Goal: Transaction & Acquisition: Purchase product/service

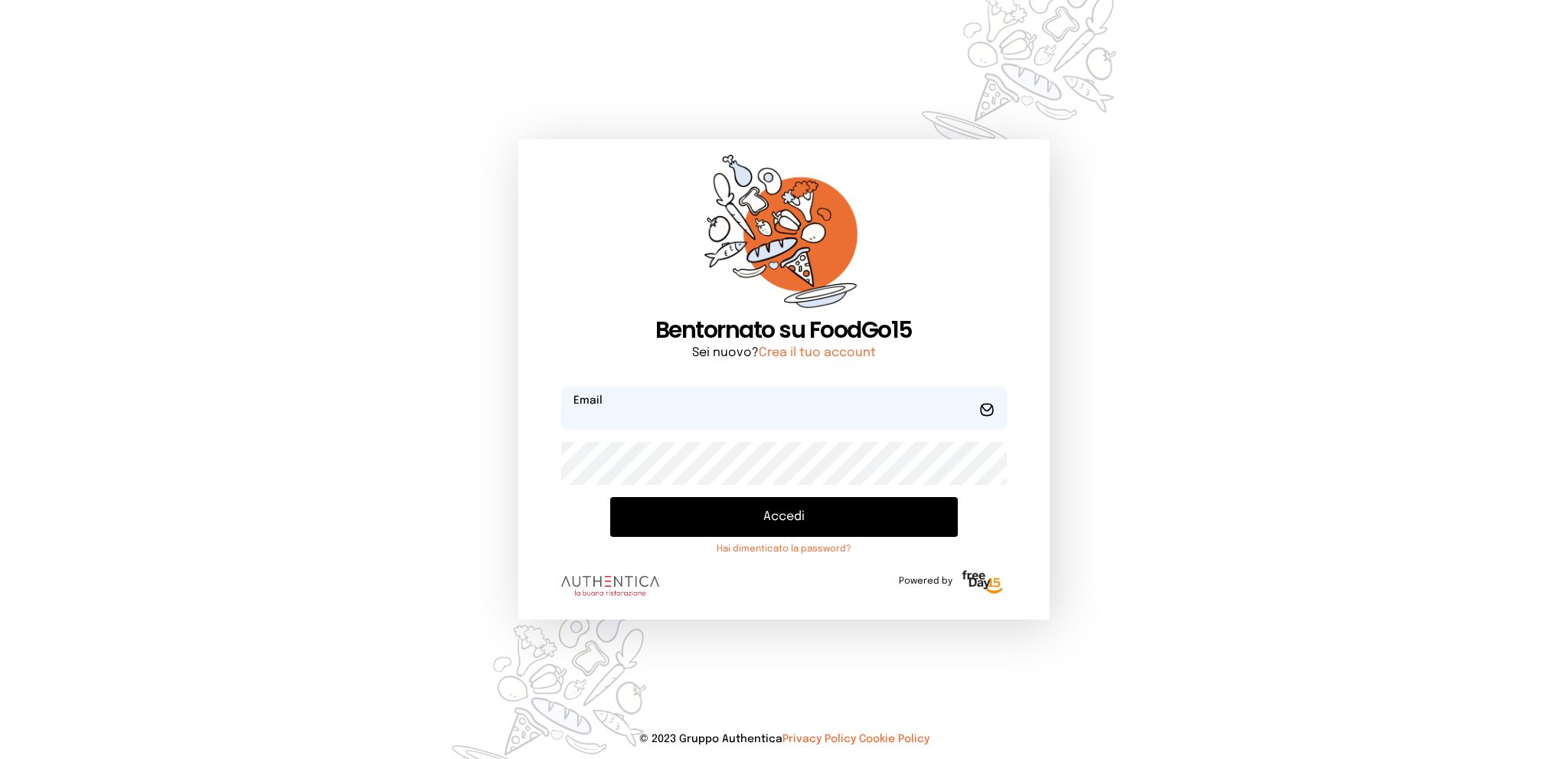
type input "**********"
click at [781, 518] on button "Accedi" at bounding box center [784, 516] width 347 height 40
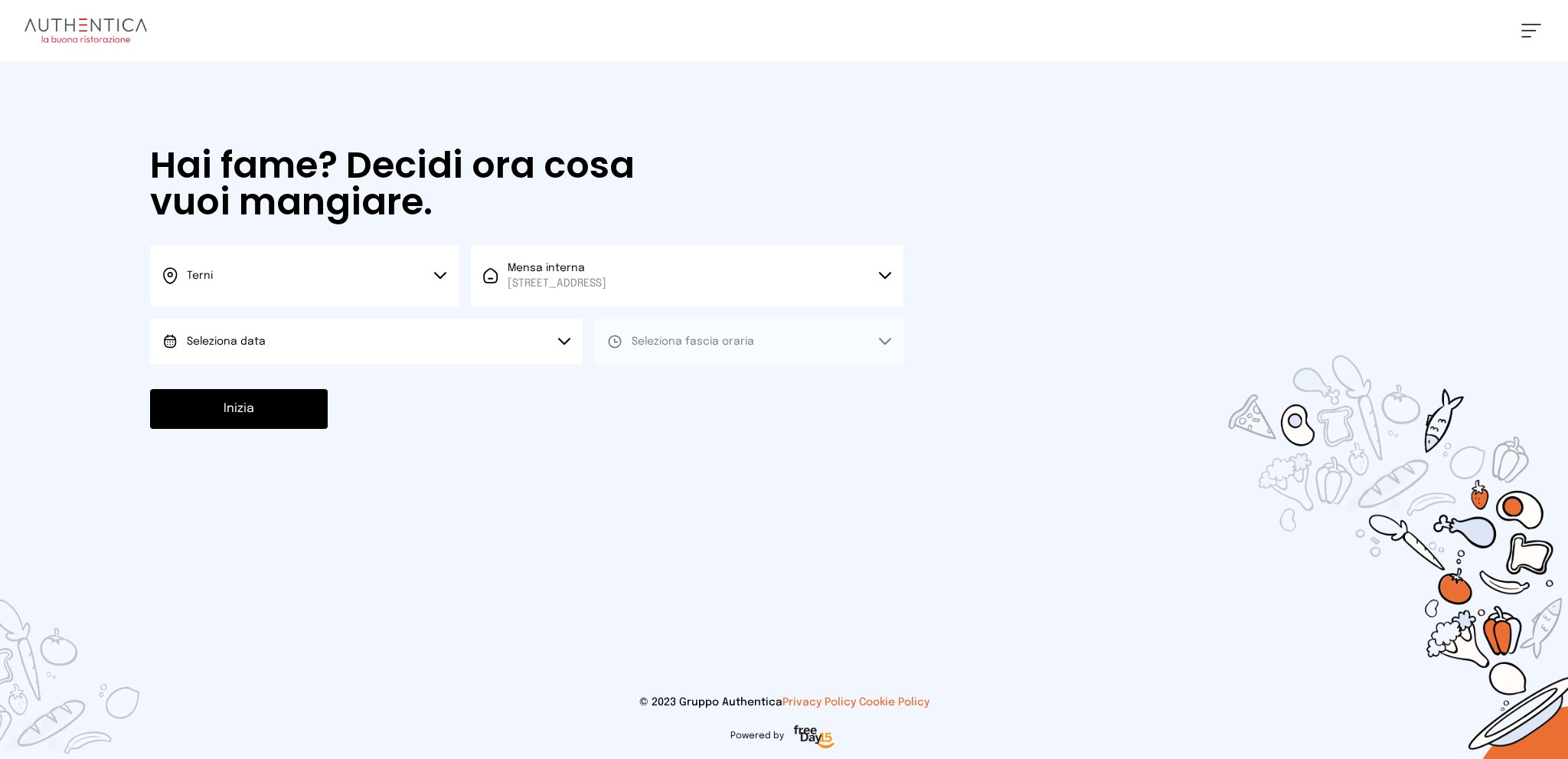
click at [415, 345] on button "Seleziona data" at bounding box center [366, 341] width 432 height 46
click at [407, 375] on li "[DATE], [DATE]" at bounding box center [366, 384] width 432 height 40
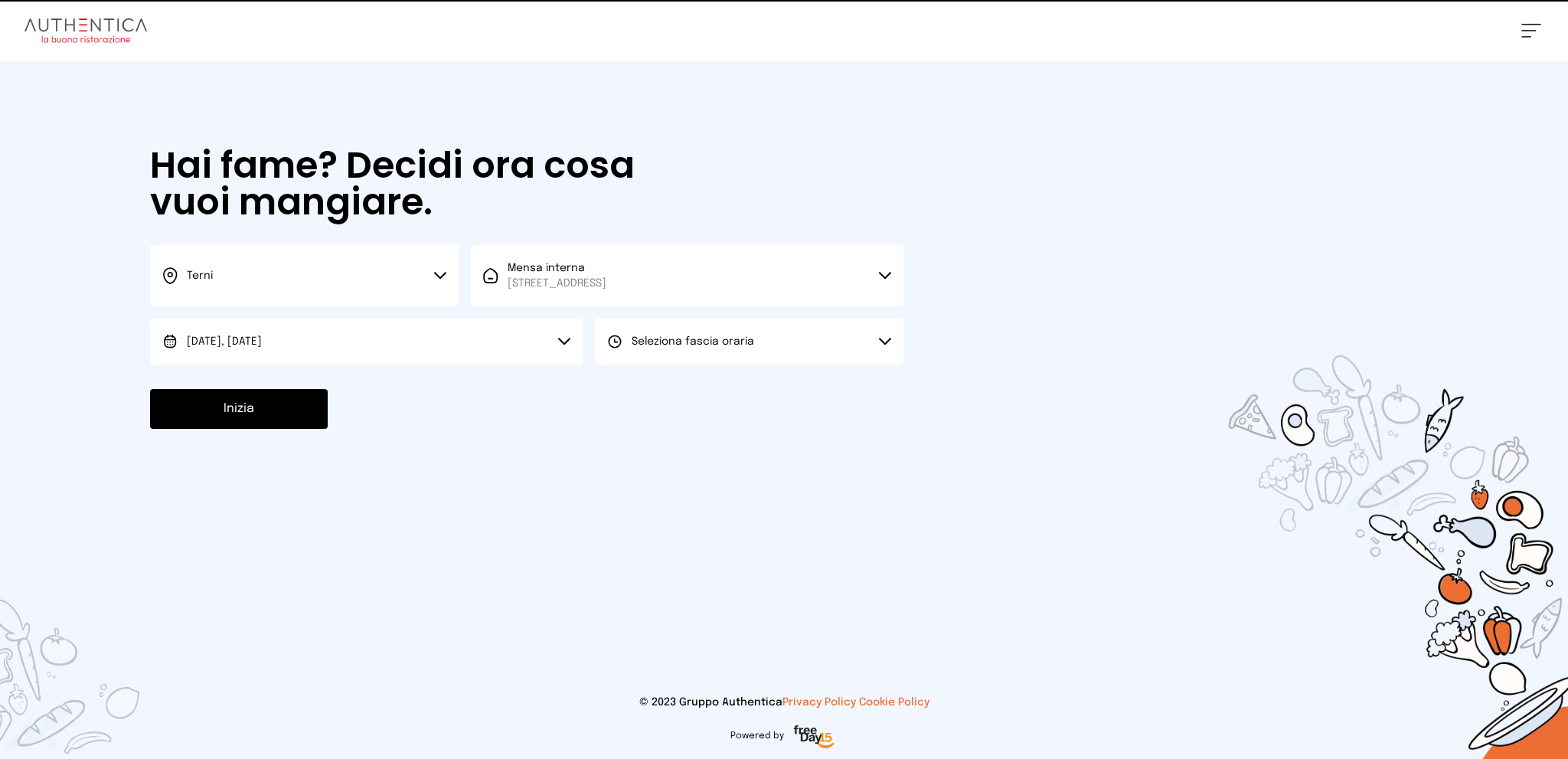
click at [665, 333] on button "Seleziona fascia oraria" at bounding box center [749, 341] width 309 height 46
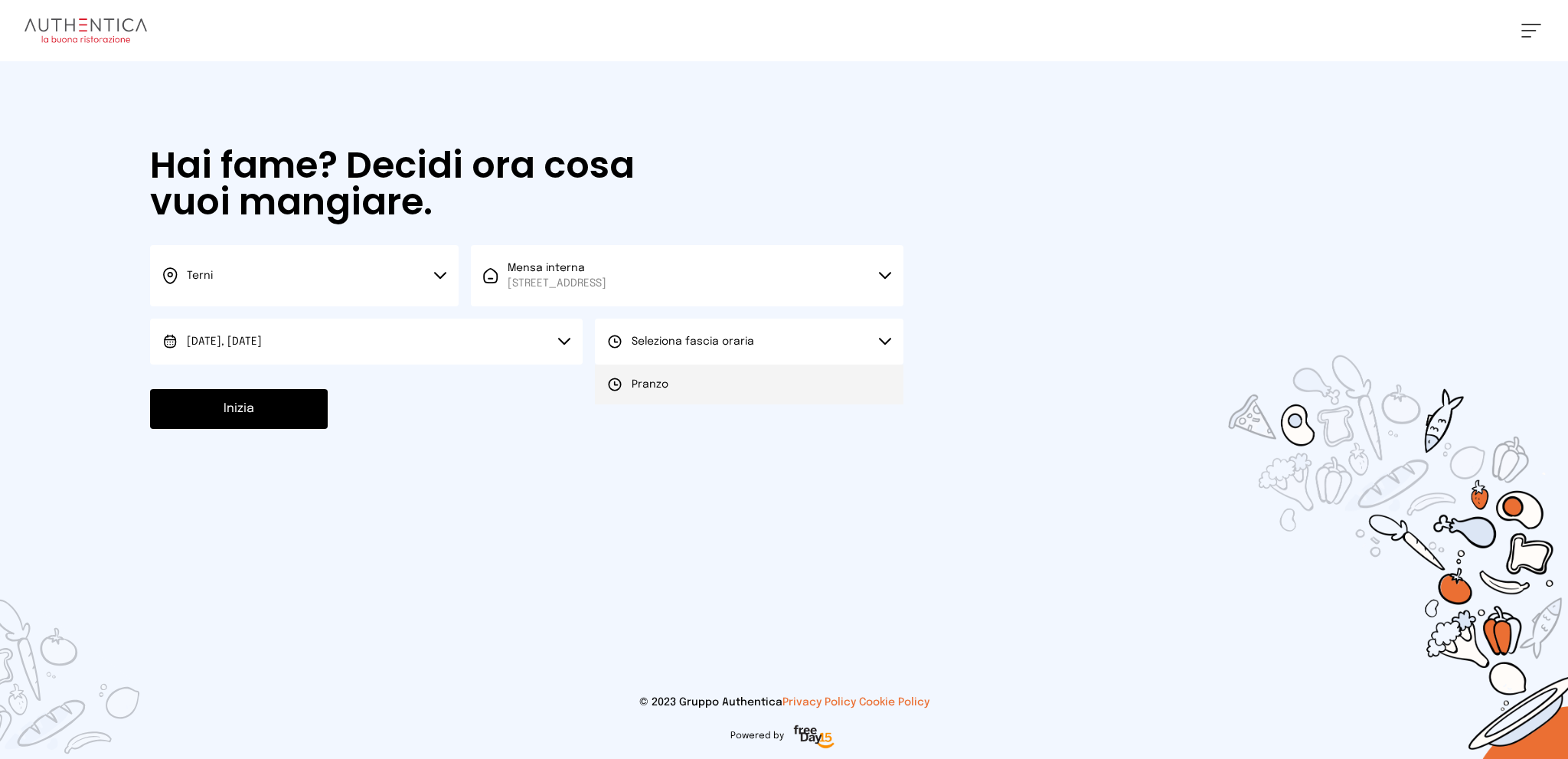
click at [665, 380] on span "Pranzo" at bounding box center [650, 385] width 37 height 16
click at [273, 411] on button "Inizia" at bounding box center [239, 408] width 177 height 40
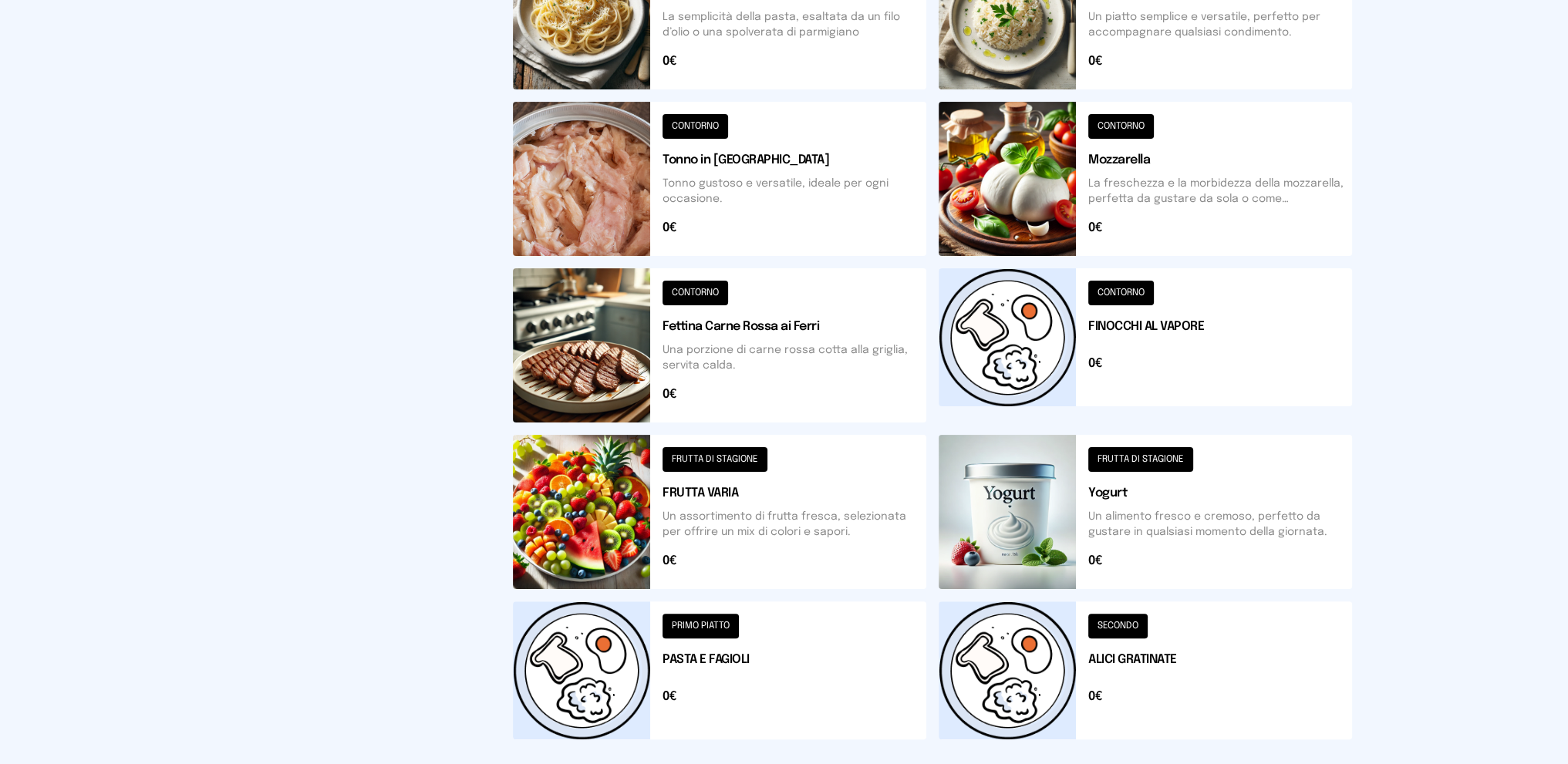
scroll to position [496, 0]
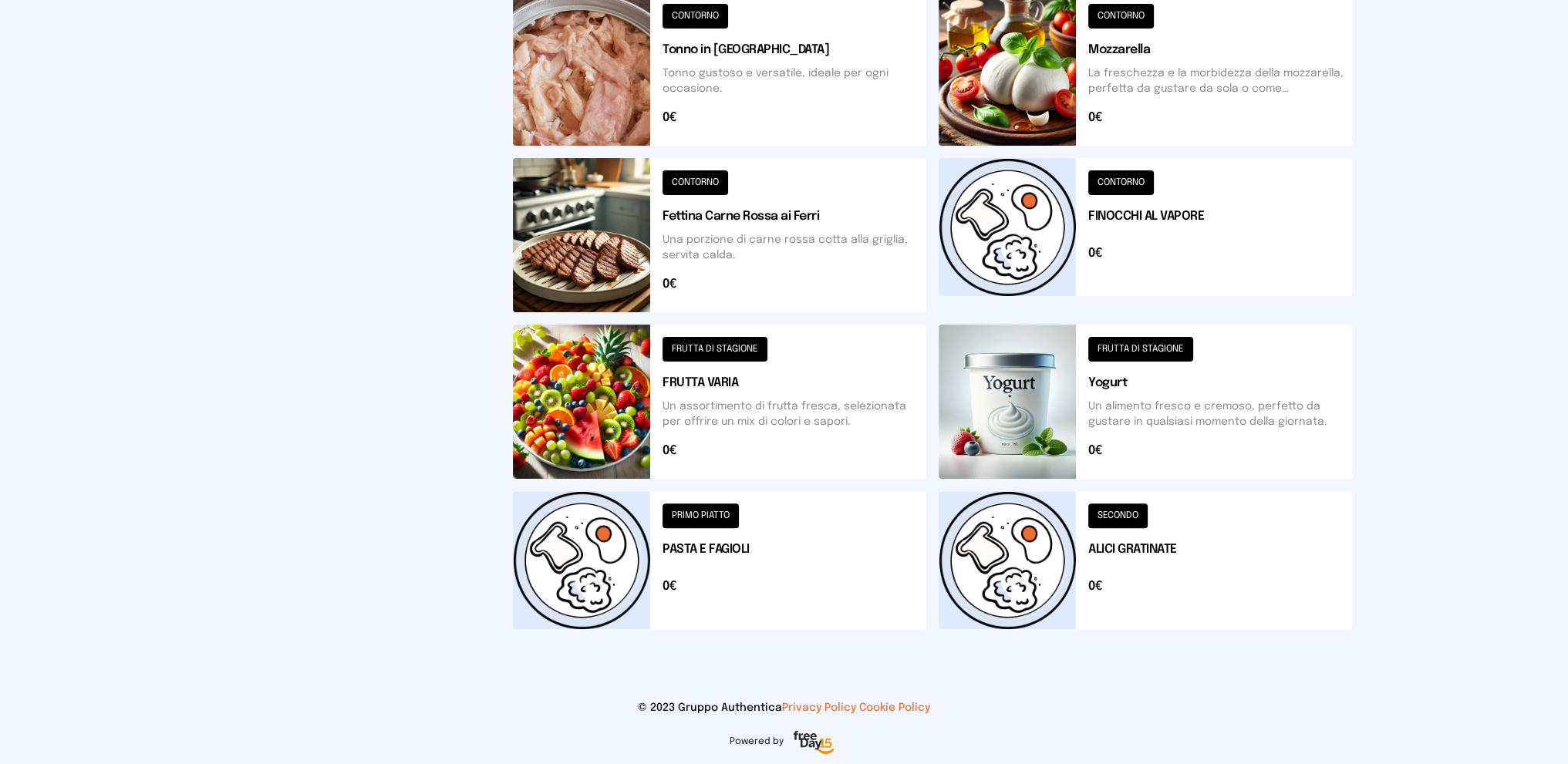
click at [834, 550] on button at bounding box center [720, 560] width 414 height 138
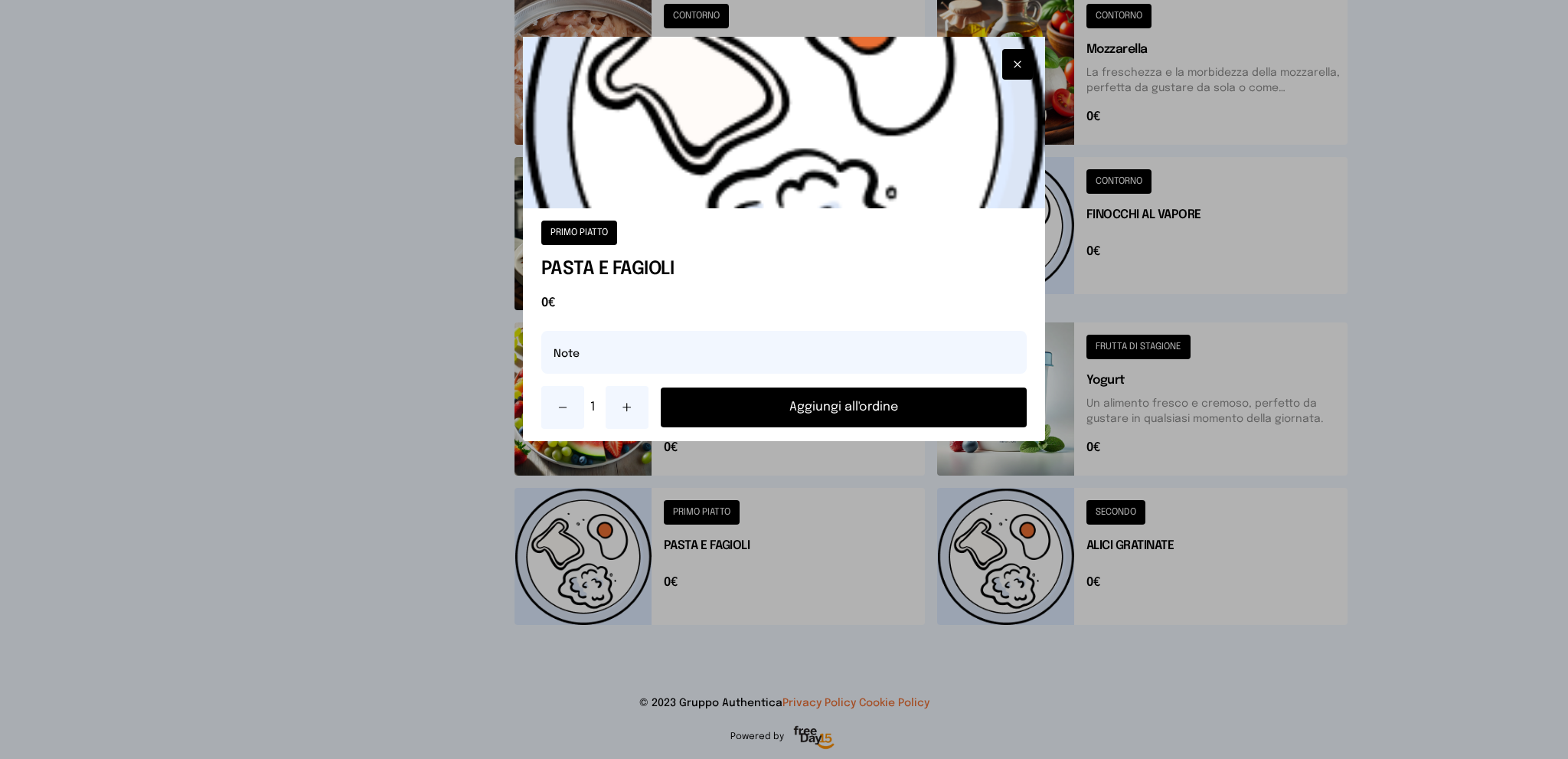
click at [858, 398] on button "Aggiungi all'ordine" at bounding box center [844, 407] width 367 height 40
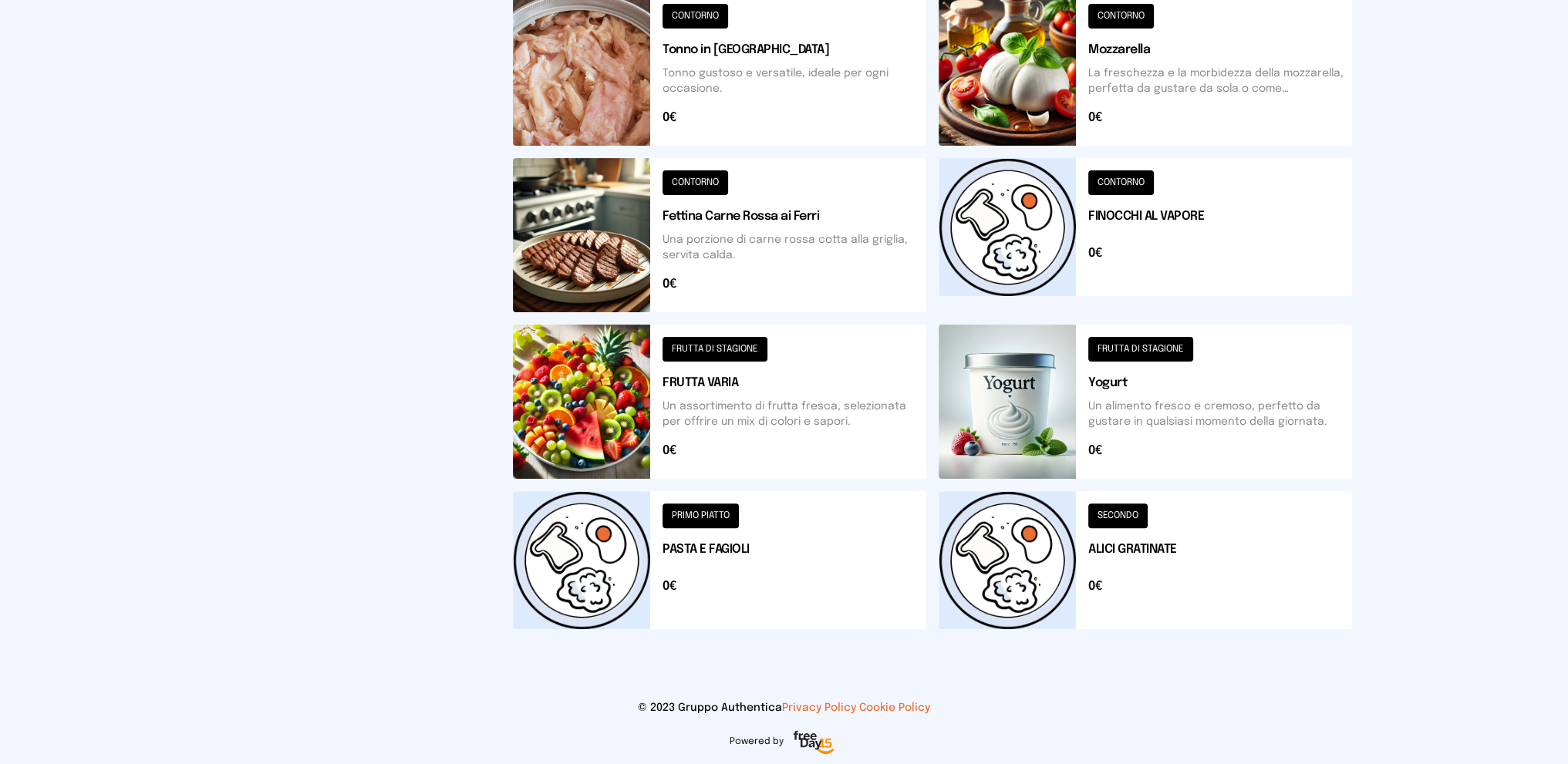
click at [1252, 230] on button at bounding box center [1146, 235] width 414 height 154
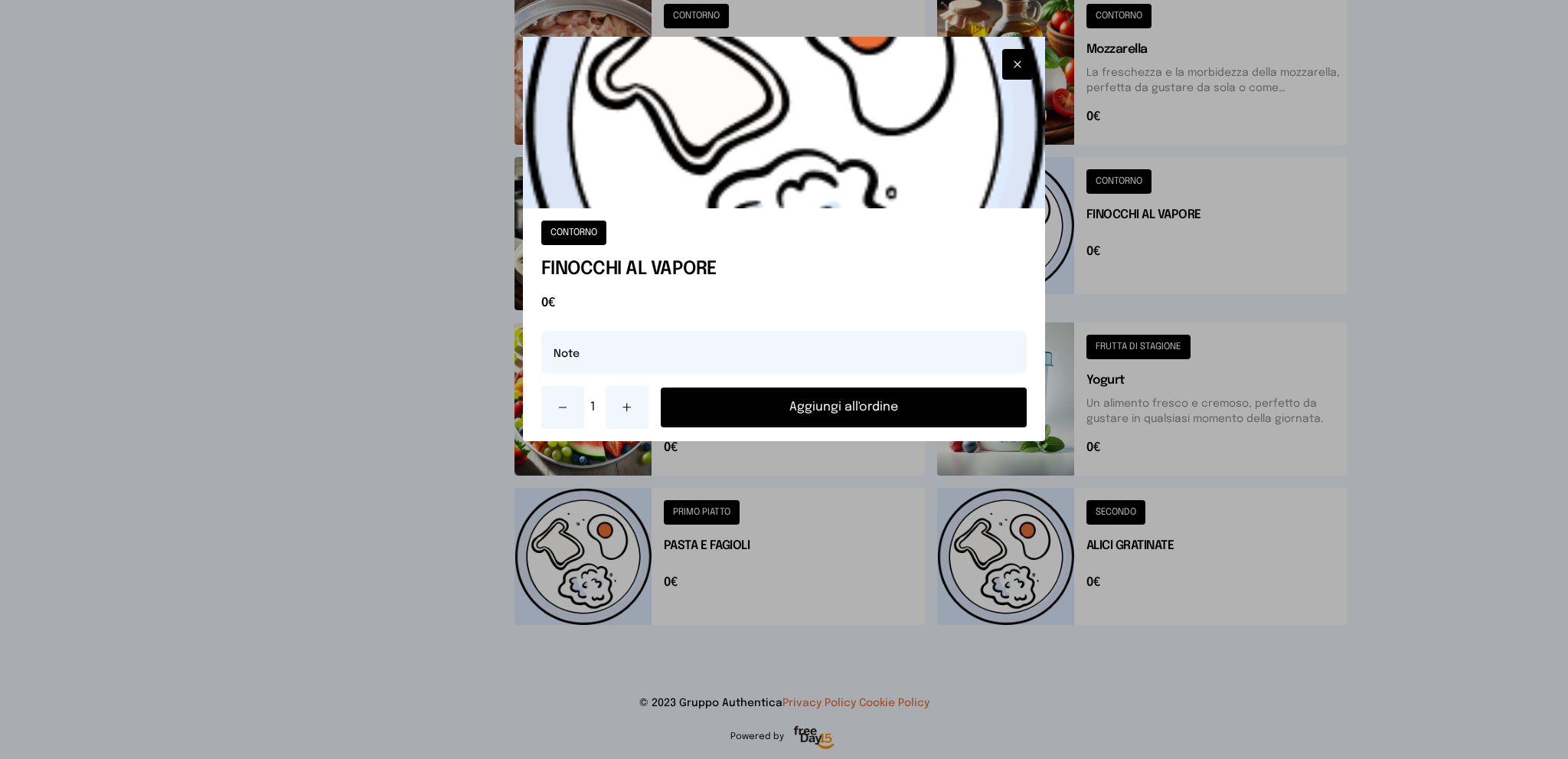
click at [802, 404] on button "Aggiungi all'ordine" at bounding box center [844, 407] width 367 height 40
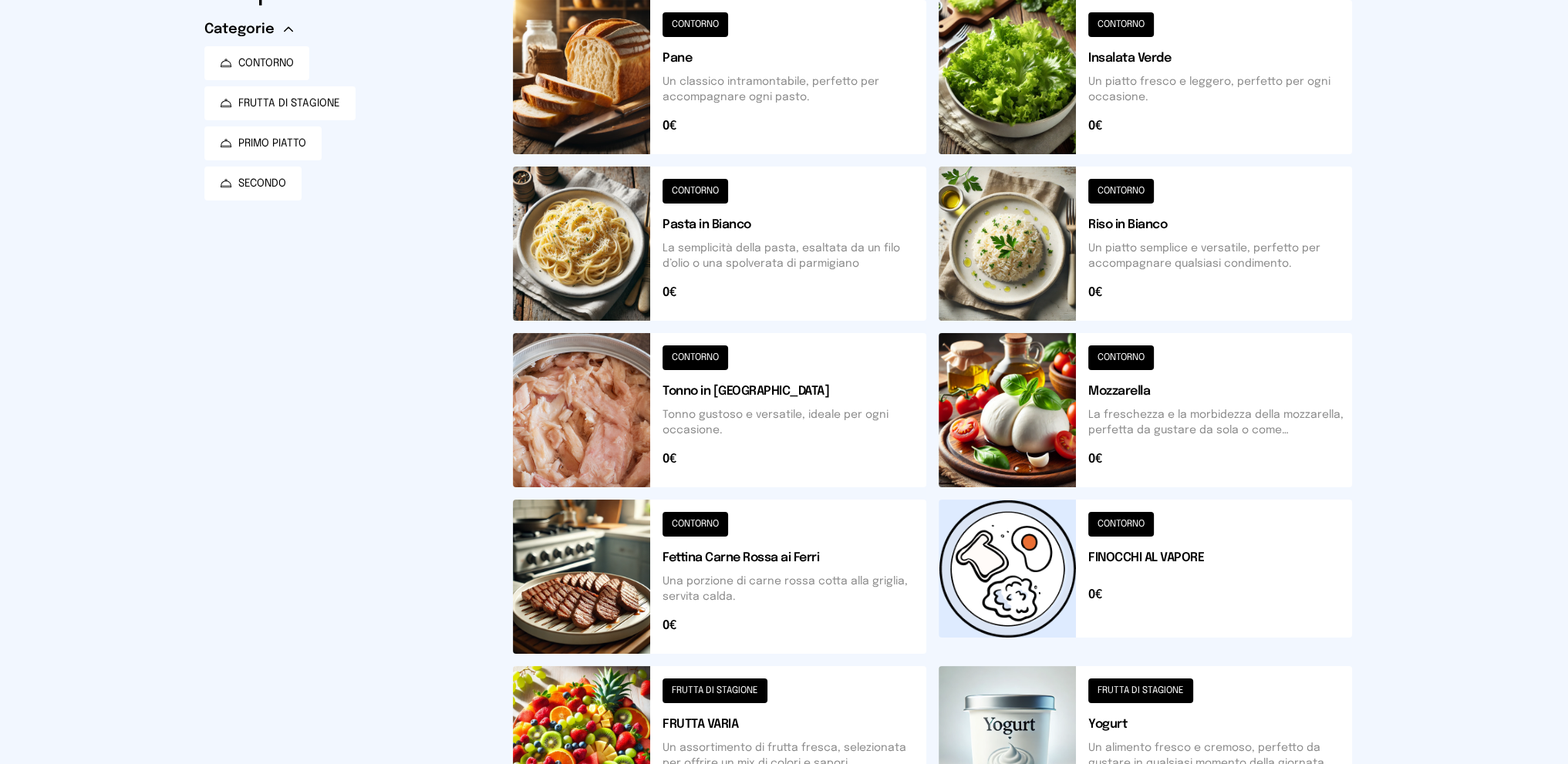
scroll to position [308, 0]
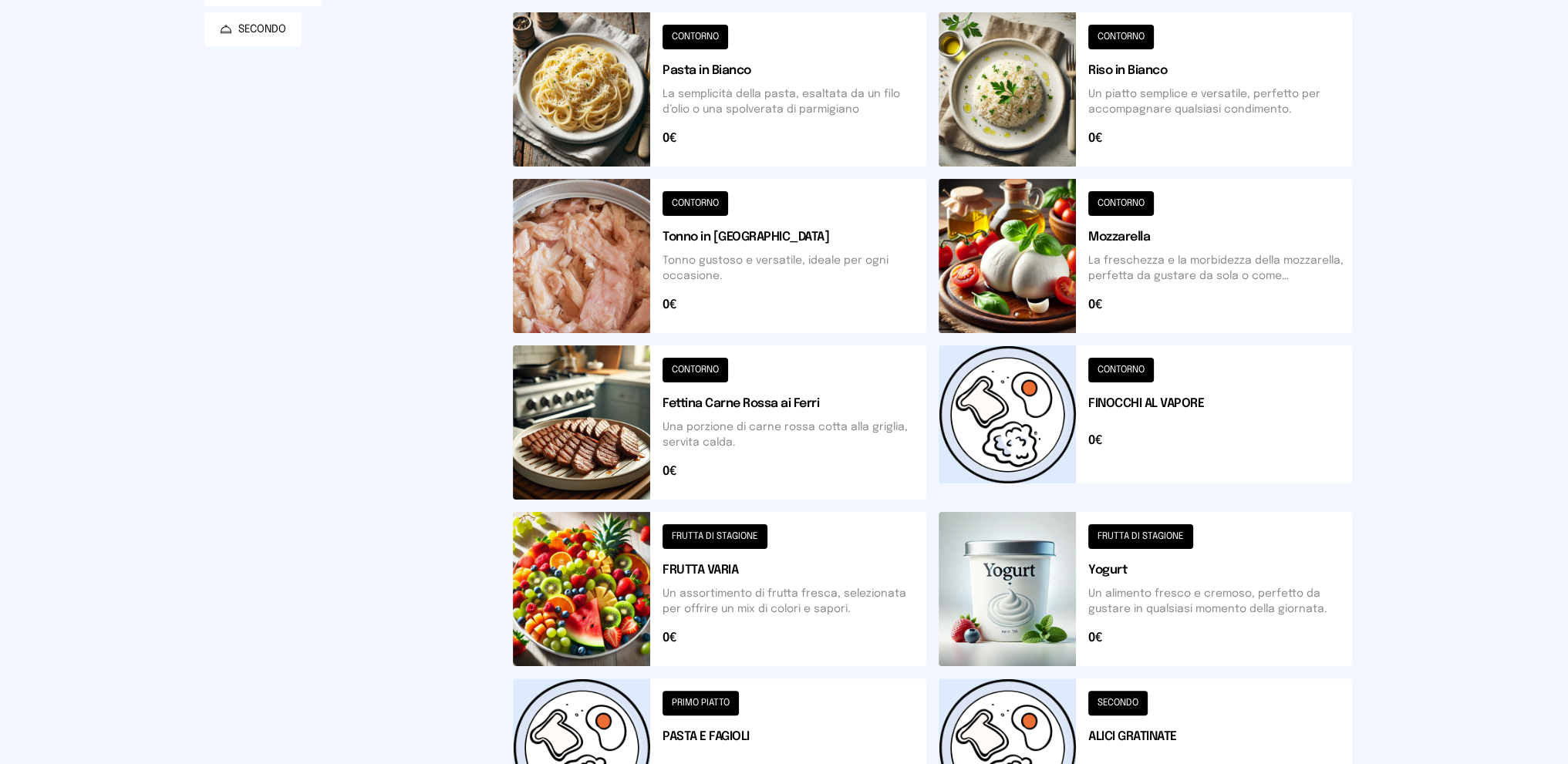
click at [1190, 251] on button at bounding box center [1146, 255] width 414 height 154
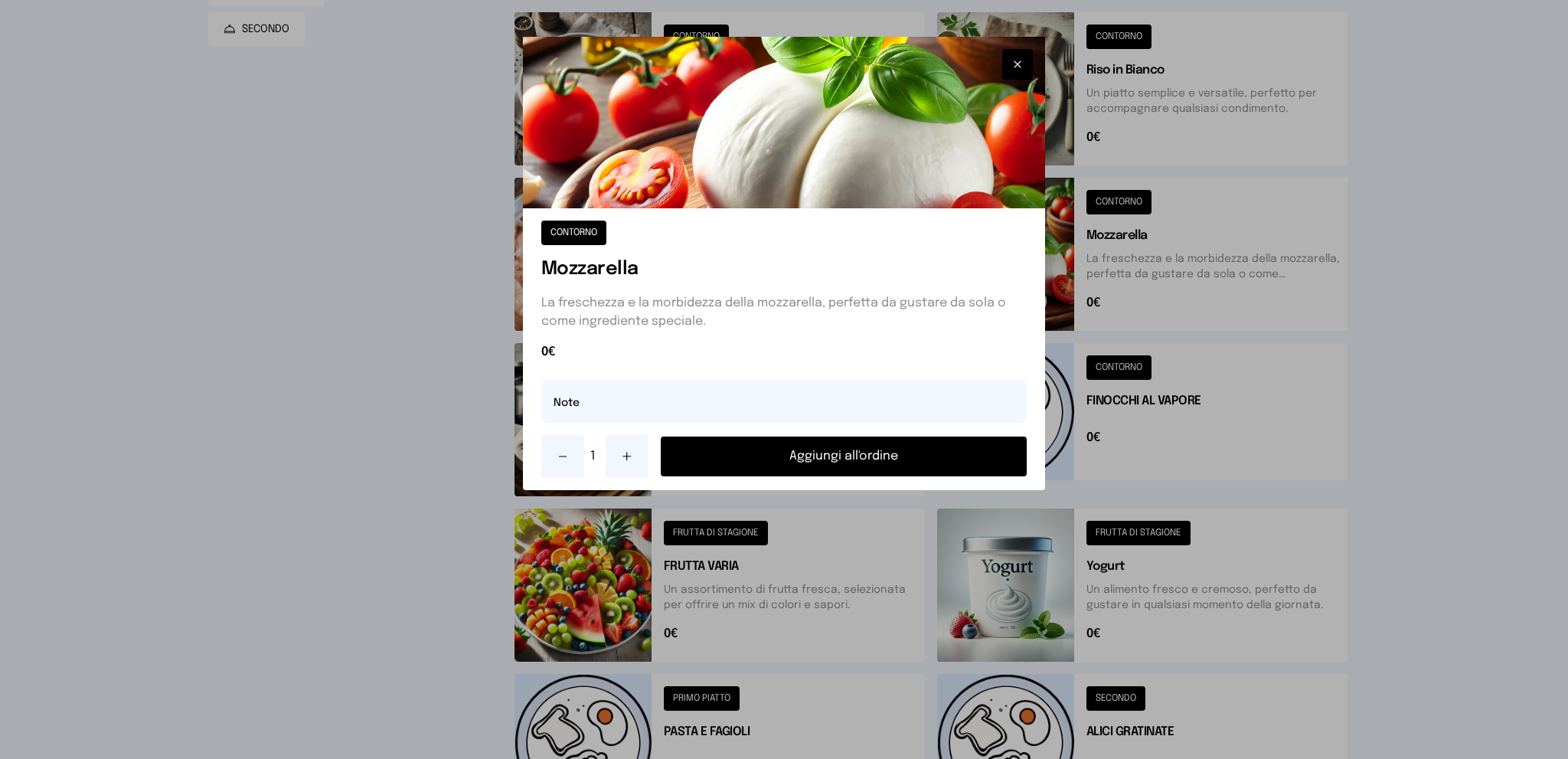
click at [866, 446] on button "Aggiungi all'ordine" at bounding box center [844, 456] width 367 height 40
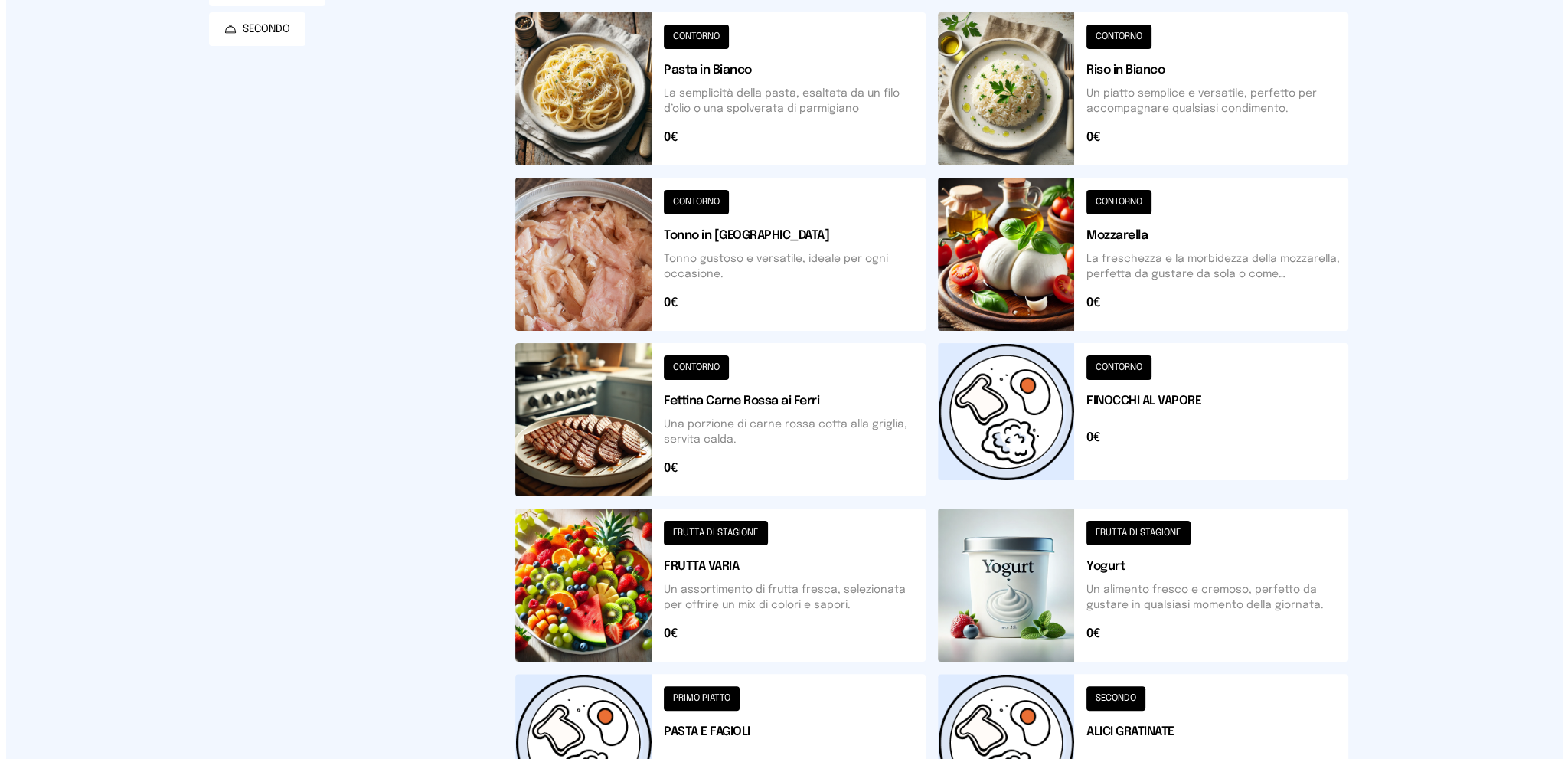
scroll to position [0, 0]
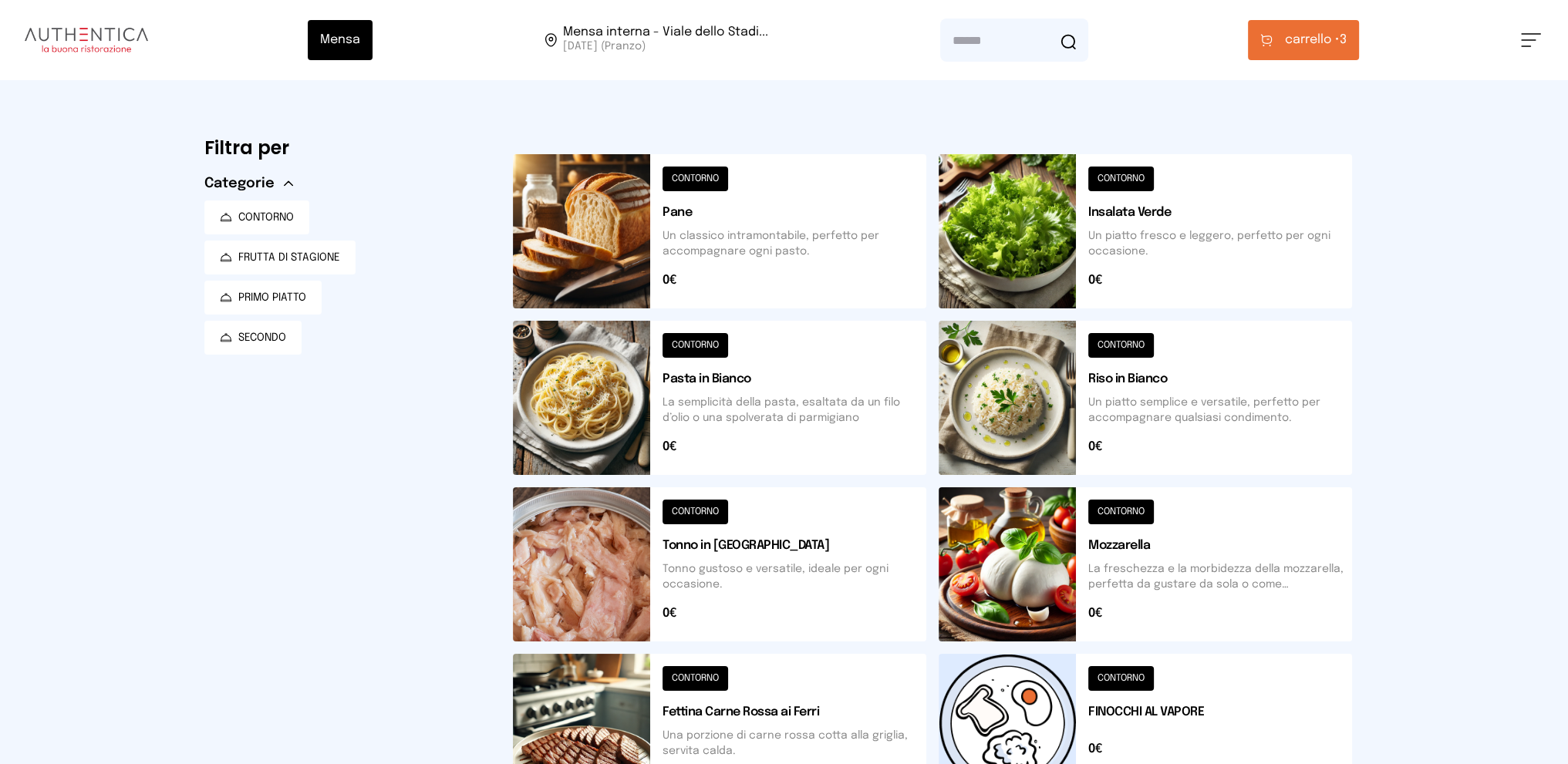
click at [1298, 43] on span "carrello •" at bounding box center [1313, 40] width 55 height 19
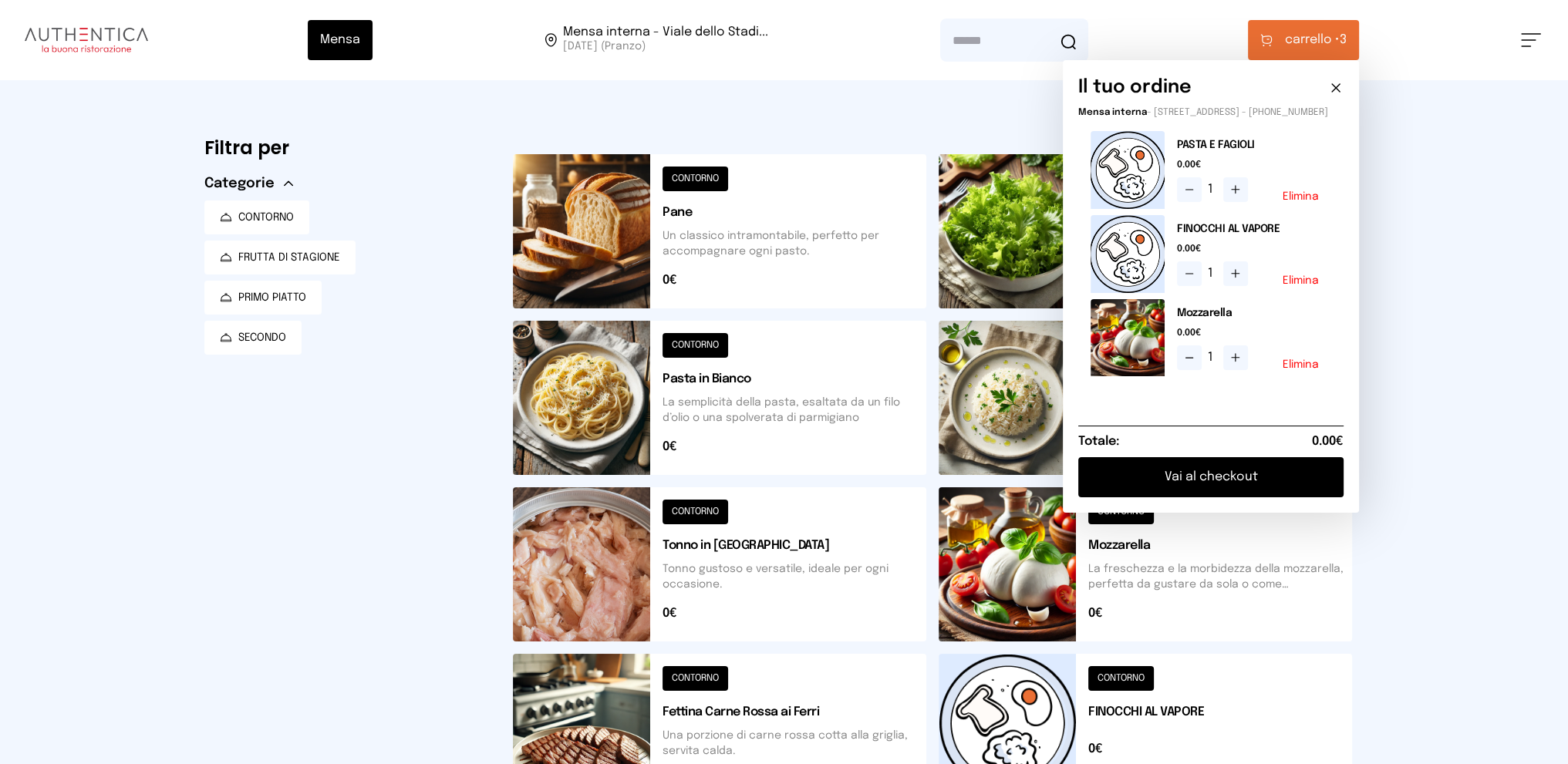
click at [1291, 492] on button "Vai al checkout" at bounding box center [1211, 477] width 266 height 40
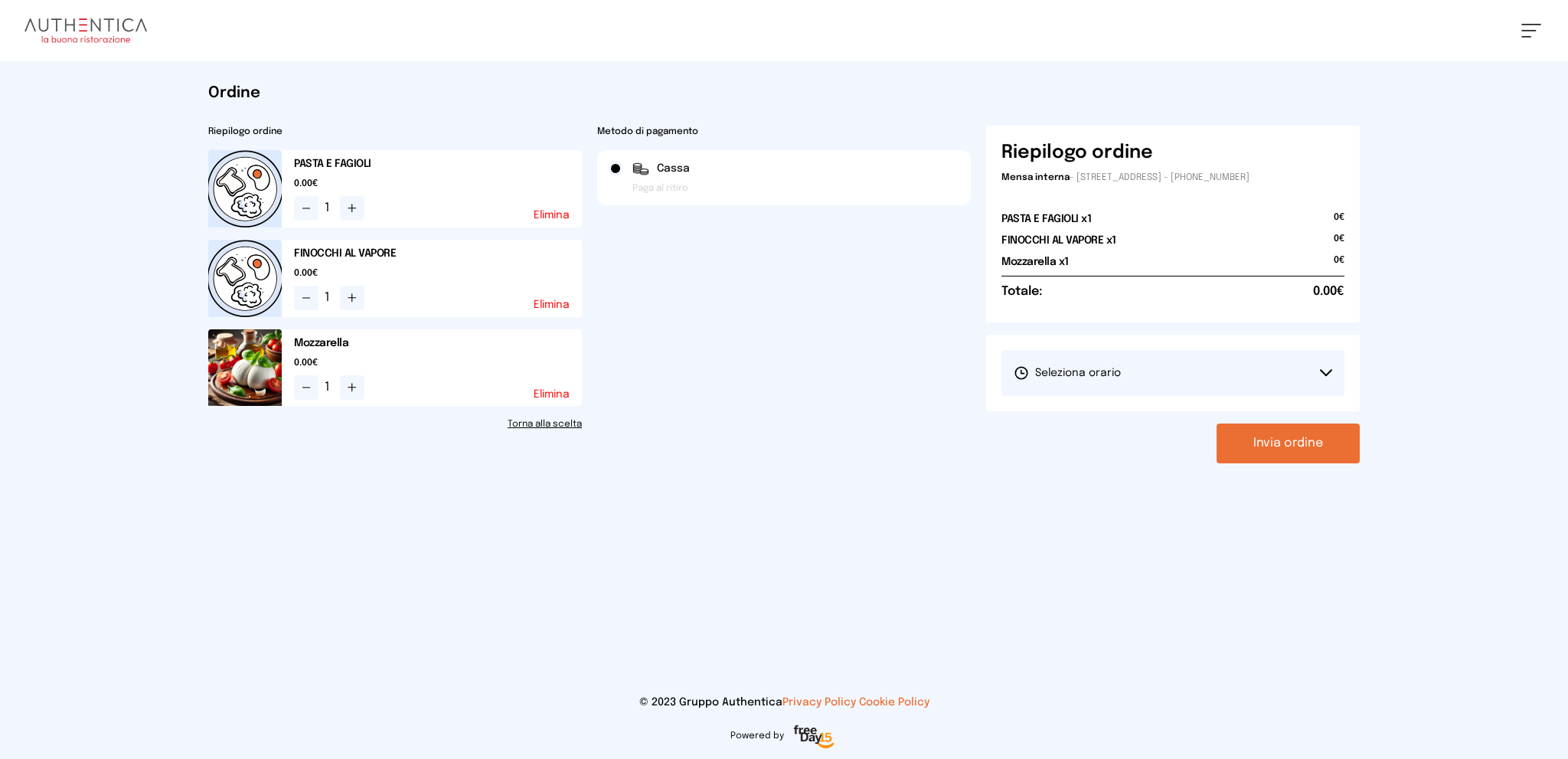
click at [1259, 376] on button "Seleziona orario" at bounding box center [1172, 373] width 343 height 46
click at [1246, 418] on li "1° Turno (13:00 - 15:00)" at bounding box center [1172, 415] width 343 height 40
click at [1270, 444] on button "Invia ordine" at bounding box center [1288, 443] width 143 height 40
